Goal: Find specific page/section: Find specific page/section

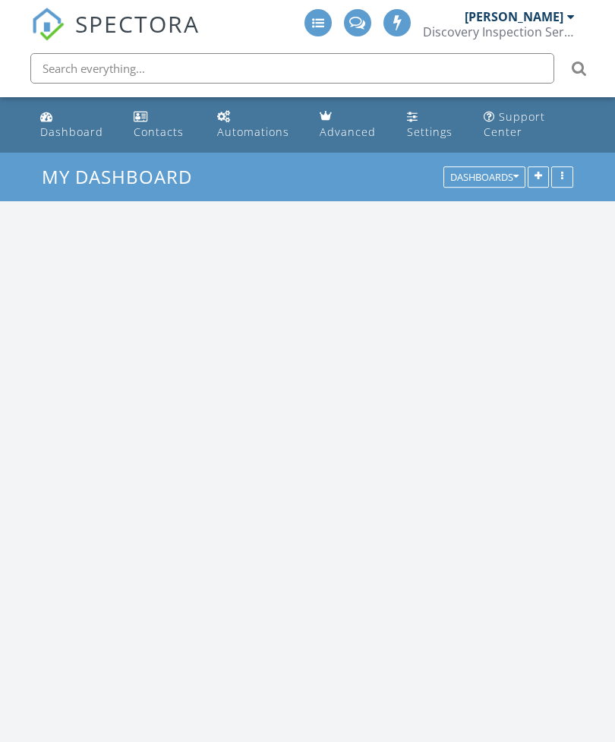
click at [187, 60] on input "text" at bounding box center [292, 68] width 524 height 30
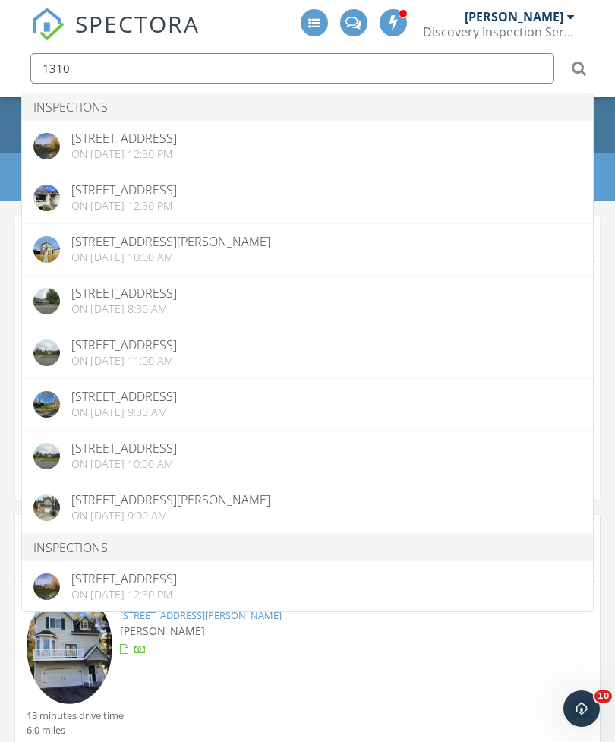
type input "1310"
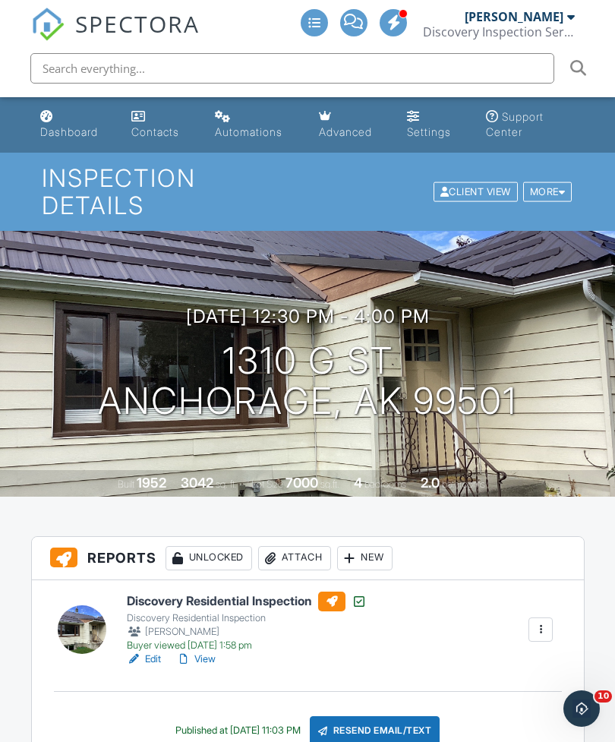
click at [73, 136] on div "Dashboard" at bounding box center [69, 131] width 58 height 13
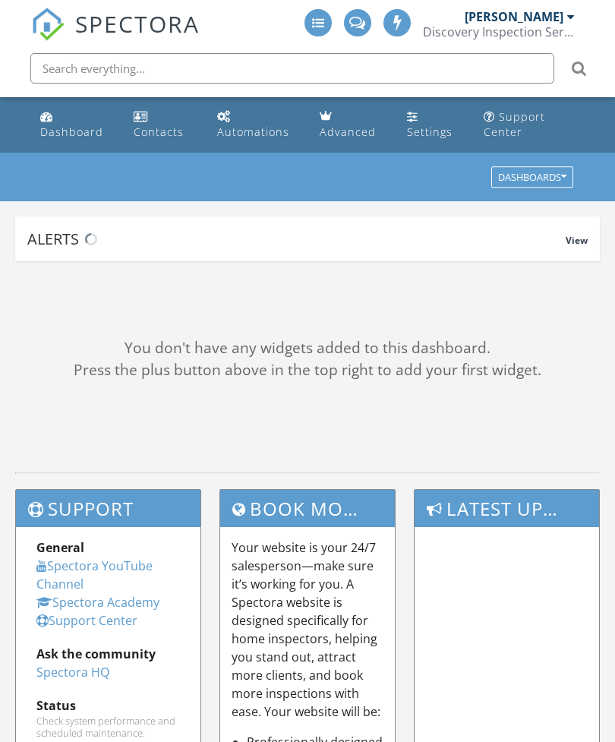
click at [86, 67] on input "text" at bounding box center [292, 68] width 524 height 30
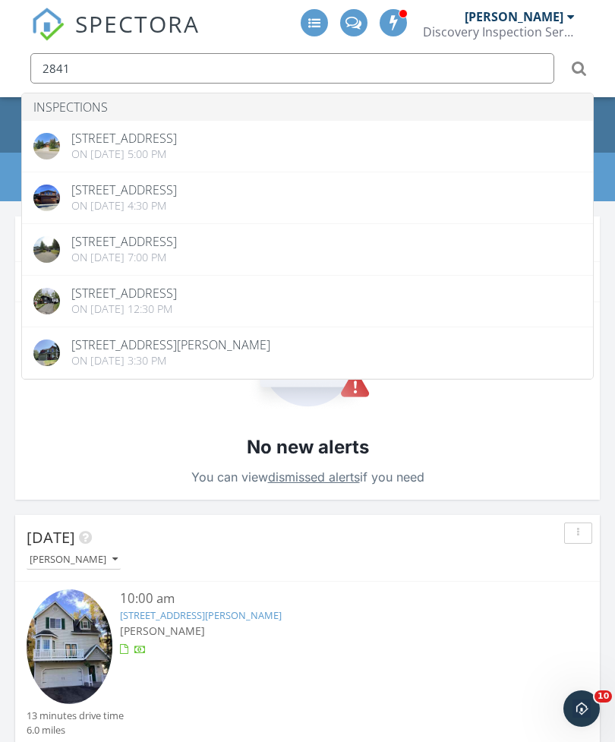
type input "2841"
